Goal: Task Accomplishment & Management: Manage account settings

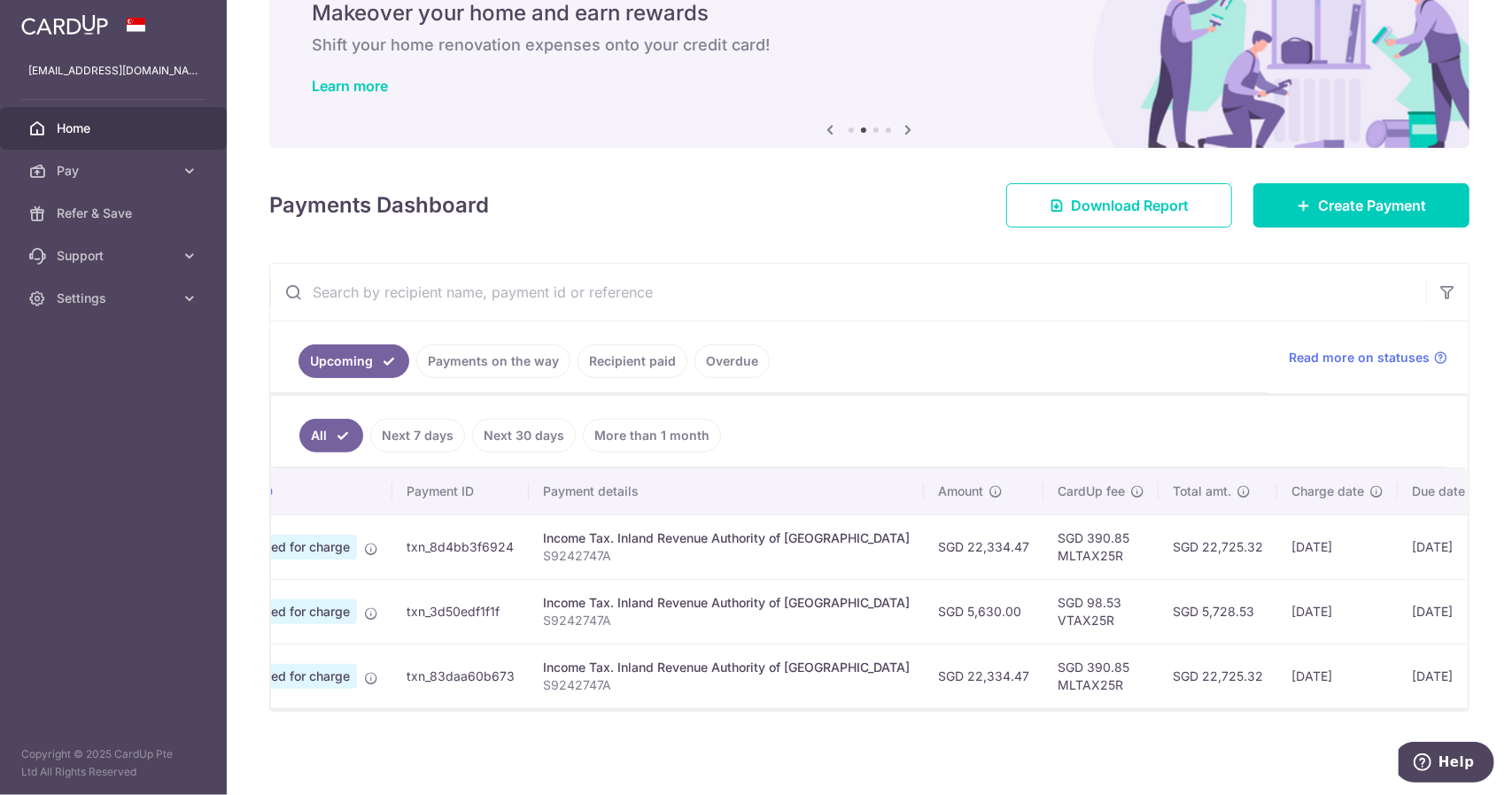
scroll to position [0, 106]
